Goal: Information Seeking & Learning: Learn about a topic

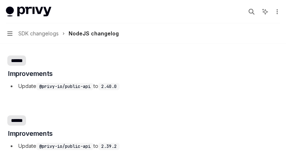
scroll to position [372, 0]
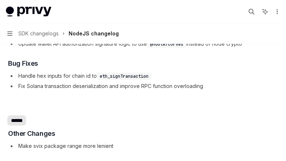
scroll to position [4425, 0]
